Goal: Task Accomplishment & Management: Complete application form

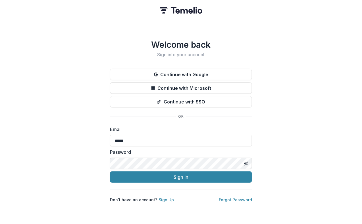
type input "**********"
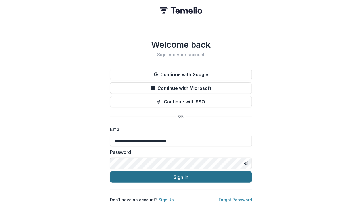
click at [193, 179] on button "Sign In" at bounding box center [181, 176] width 142 height 11
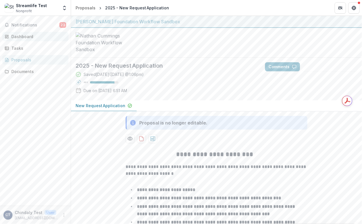
click at [18, 35] on div "Dashboard" at bounding box center [37, 37] width 53 height 6
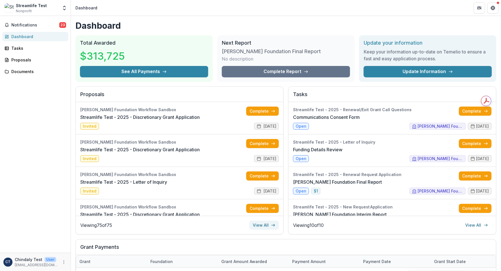
click at [267, 223] on link "View All" at bounding box center [265, 224] width 30 height 9
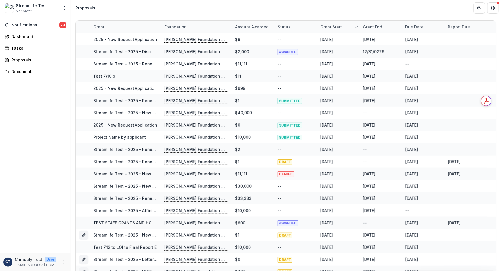
click at [361, 25] on div "Due Date" at bounding box center [414, 27] width 25 height 6
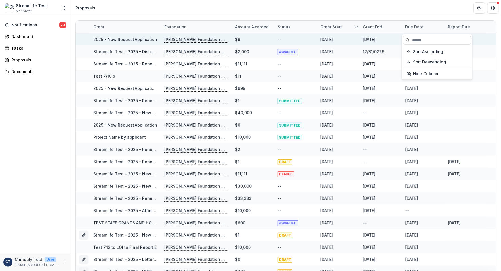
click at [112, 40] on link "2025 - New Request Application" at bounding box center [125, 39] width 64 height 5
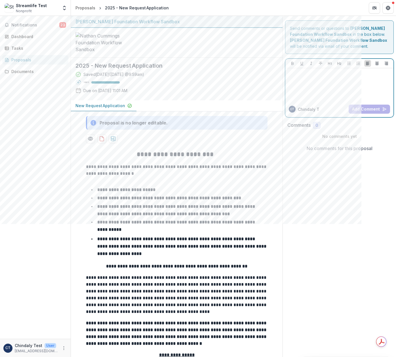
click at [313, 85] on div at bounding box center [340, 84] width 104 height 28
click at [313, 85] on div "To enrich screen reader interactions, please activate Accessibility in Grammarl…" at bounding box center [340, 84] width 104 height 28
click at [313, 85] on div "*****" at bounding box center [340, 84] width 104 height 28
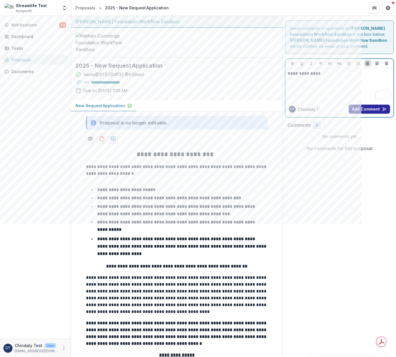
click at [353, 107] on button "Add Comment" at bounding box center [369, 108] width 41 height 9
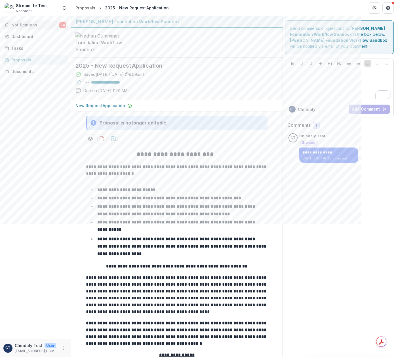
click at [12, 21] on button "Notifications 24" at bounding box center [35, 24] width 66 height 9
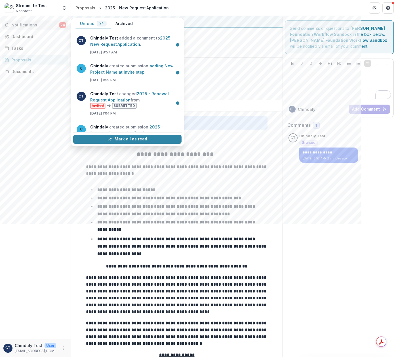
click at [25, 23] on span "Notifications" at bounding box center [35, 25] width 48 height 5
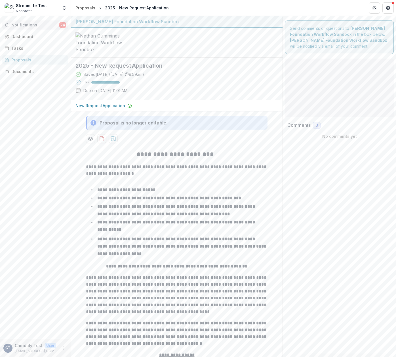
click at [44, 26] on span "Notifications" at bounding box center [35, 25] width 48 height 5
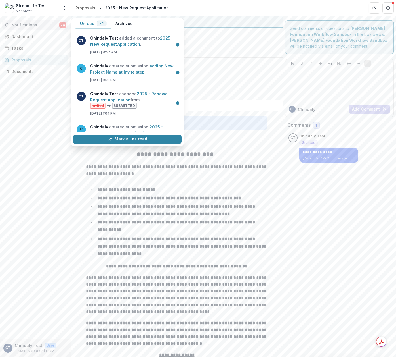
click at [44, 26] on span "Notifications" at bounding box center [35, 25] width 48 height 5
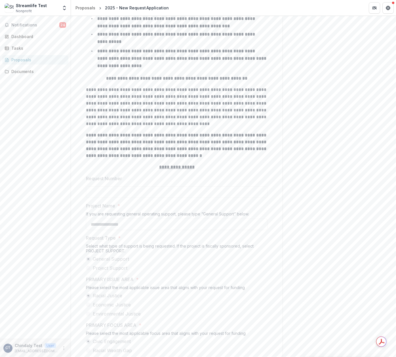
scroll to position [189, 0]
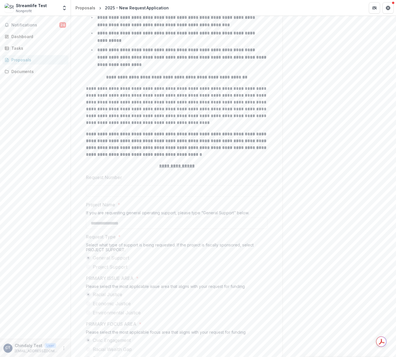
click at [234, 152] on strong "**********" at bounding box center [177, 144] width 182 height 25
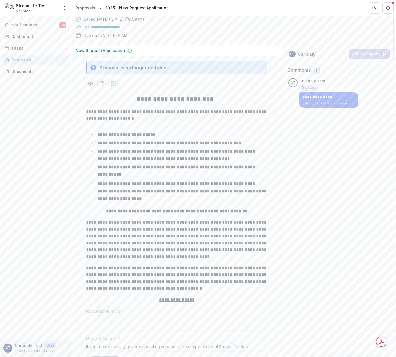
scroll to position [0, 0]
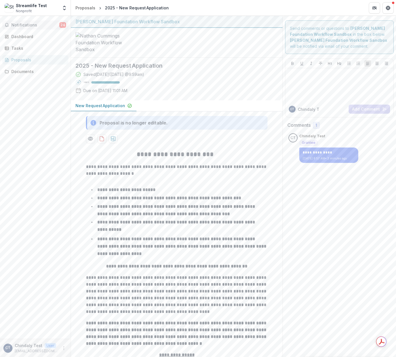
click at [49, 21] on button "Notifications 24" at bounding box center [35, 24] width 66 height 9
